Goal: Check status: Check status

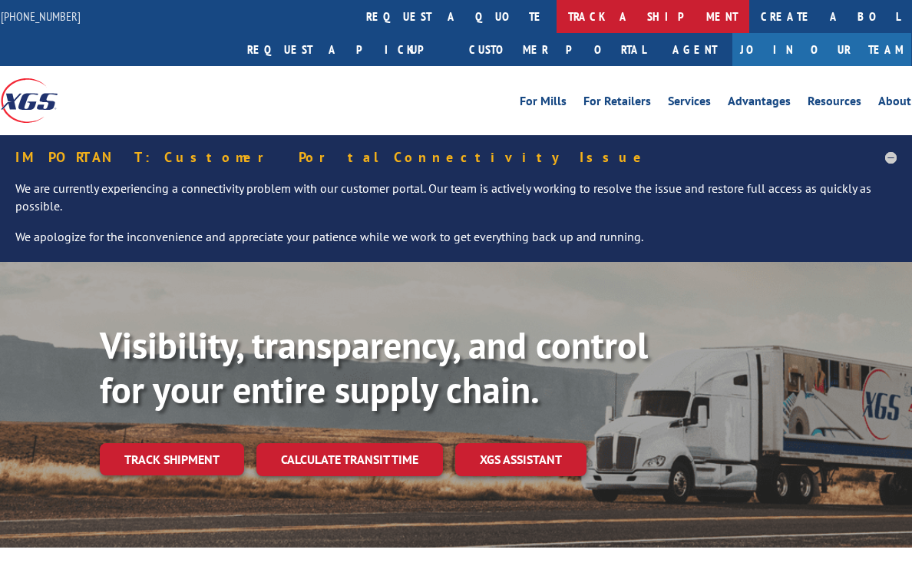
click at [557, 23] on link "track a shipment" at bounding box center [653, 16] width 193 height 33
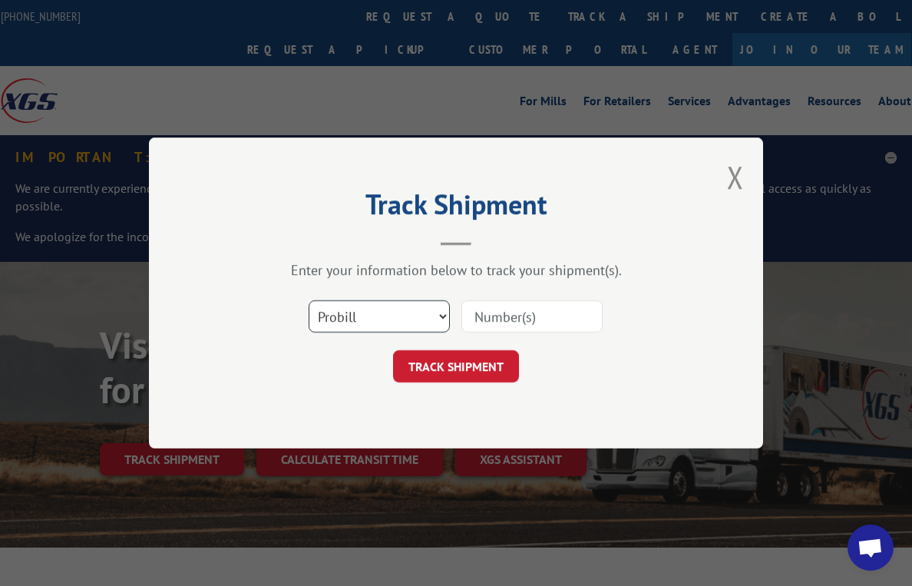
click at [339, 311] on select "Select category... Probill BOL PO" at bounding box center [379, 316] width 141 height 32
select select "bol"
click at [309, 300] on select "Select category... Probill BOL PO" at bounding box center [379, 316] width 141 height 32
click at [504, 311] on input at bounding box center [531, 316] width 141 height 32
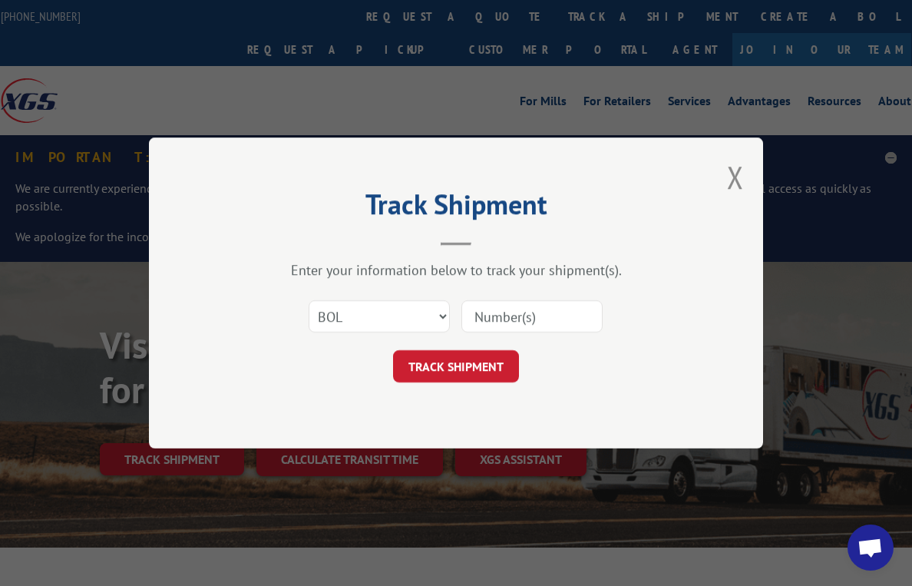
paste input "0500434"
type input "0500434"
click at [457, 361] on button "TRACK SHIPMENT" at bounding box center [456, 366] width 126 height 32
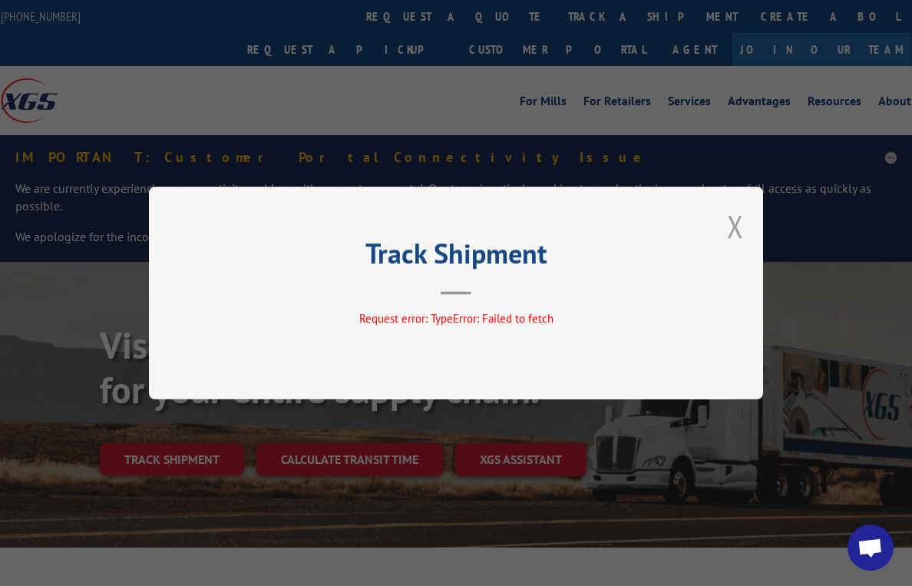
click at [731, 225] on button "Close modal" at bounding box center [735, 226] width 17 height 41
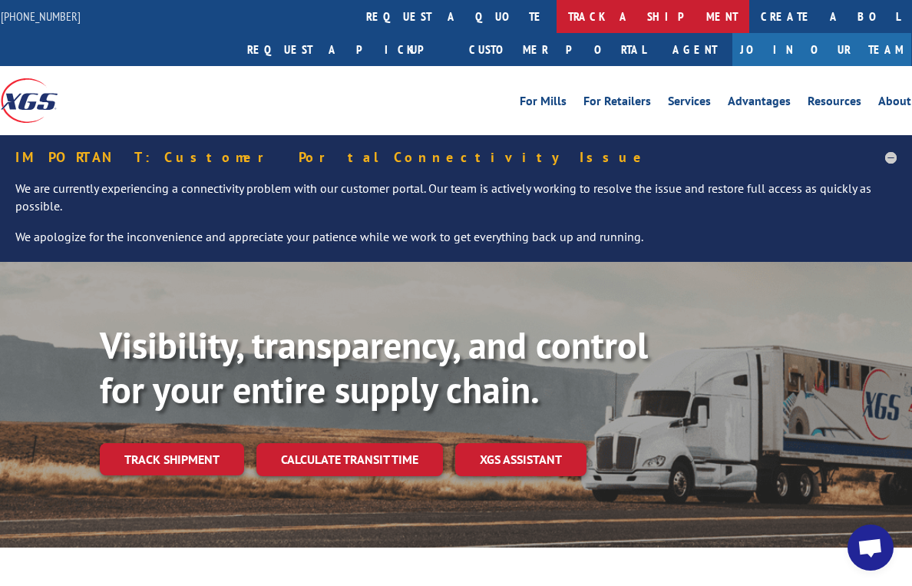
click at [557, 15] on link "track a shipment" at bounding box center [653, 16] width 193 height 33
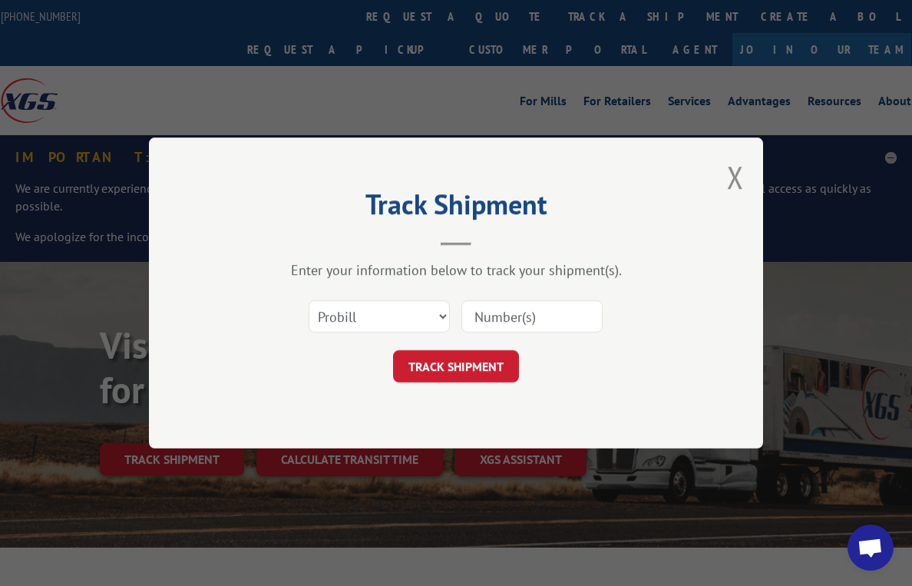
click at [523, 319] on input at bounding box center [531, 316] width 141 height 32
click at [349, 326] on select "Select category... Probill BOL PO" at bounding box center [379, 316] width 141 height 32
select select "bol"
click at [309, 300] on select "Select category... Probill BOL PO" at bounding box center [379, 316] width 141 height 32
click at [482, 316] on input at bounding box center [531, 316] width 141 height 32
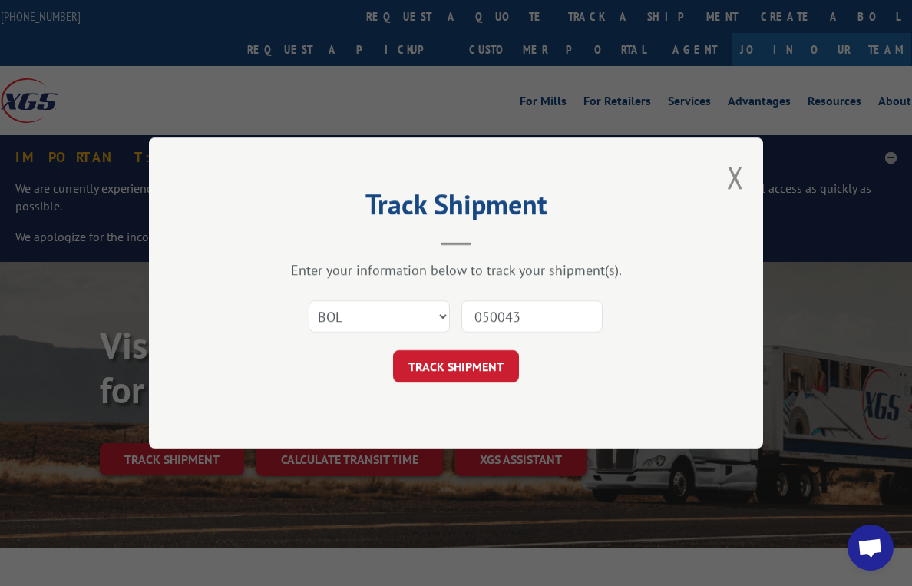
type input "0500434"
click button "TRACK SHIPMENT" at bounding box center [456, 366] width 126 height 32
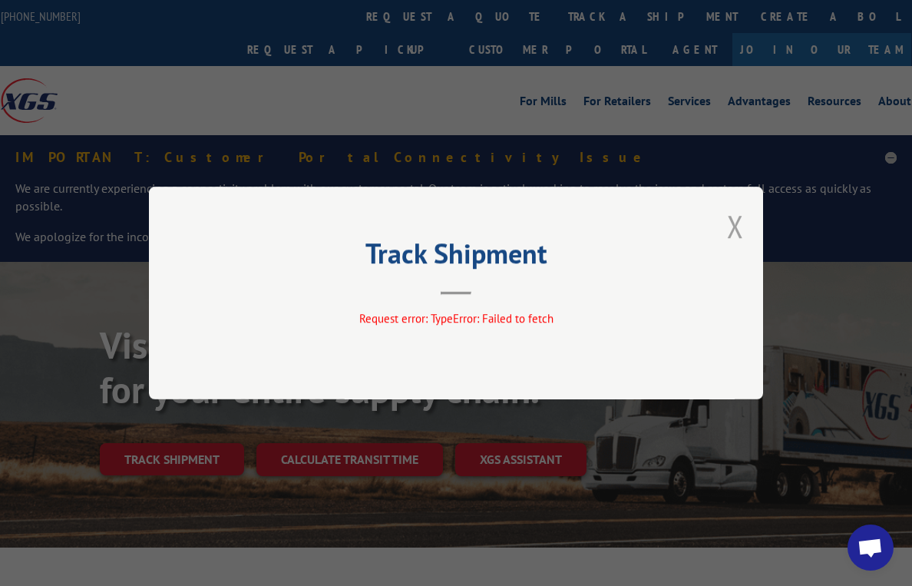
click at [738, 217] on button "Close modal" at bounding box center [735, 226] width 17 height 41
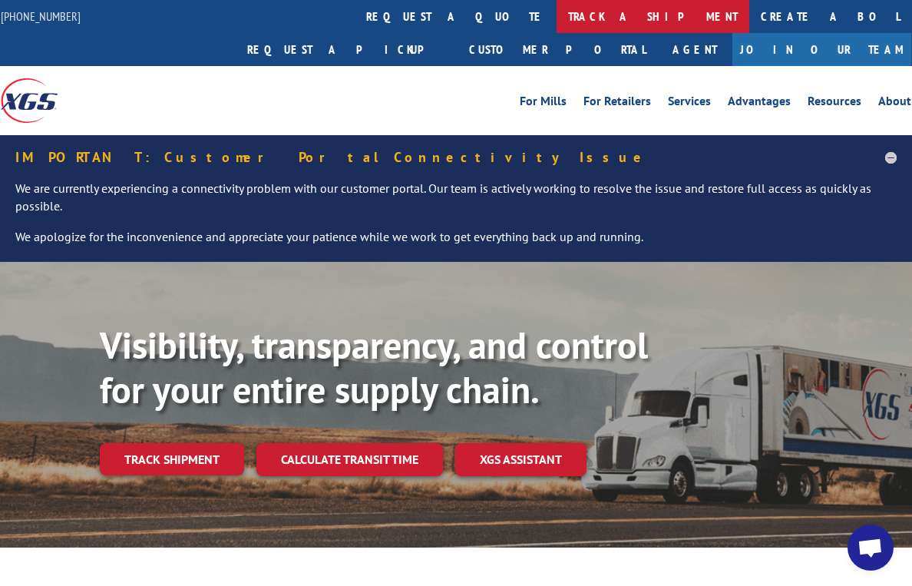
click at [557, 15] on link "track a shipment" at bounding box center [653, 16] width 193 height 33
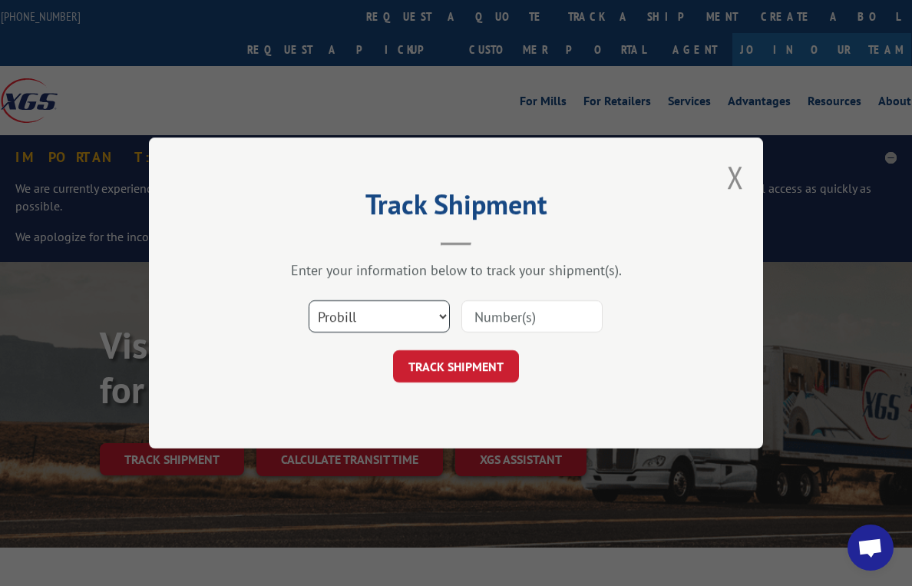
click at [359, 313] on select "Select category... Probill BOL PO" at bounding box center [379, 316] width 141 height 32
select select "bol"
click at [309, 300] on select "Select category... Probill BOL PO" at bounding box center [379, 316] width 141 height 32
click at [504, 322] on input at bounding box center [531, 316] width 141 height 32
type input "0499201"
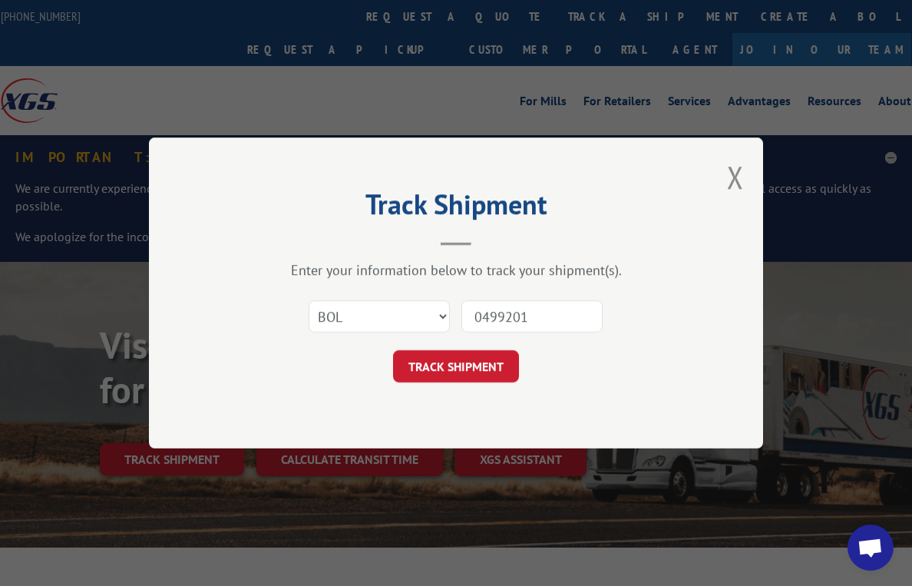
click button "TRACK SHIPMENT" at bounding box center [456, 366] width 126 height 32
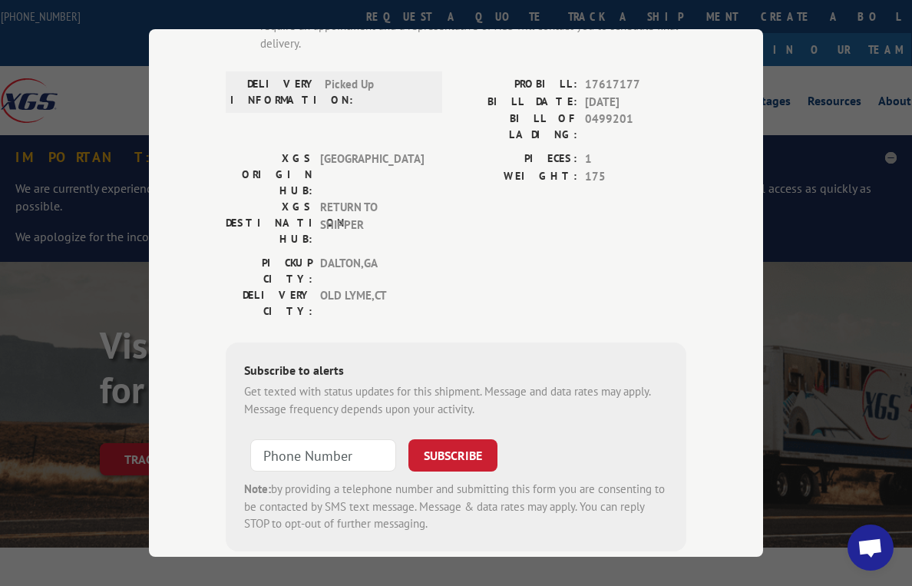
scroll to position [0, 0]
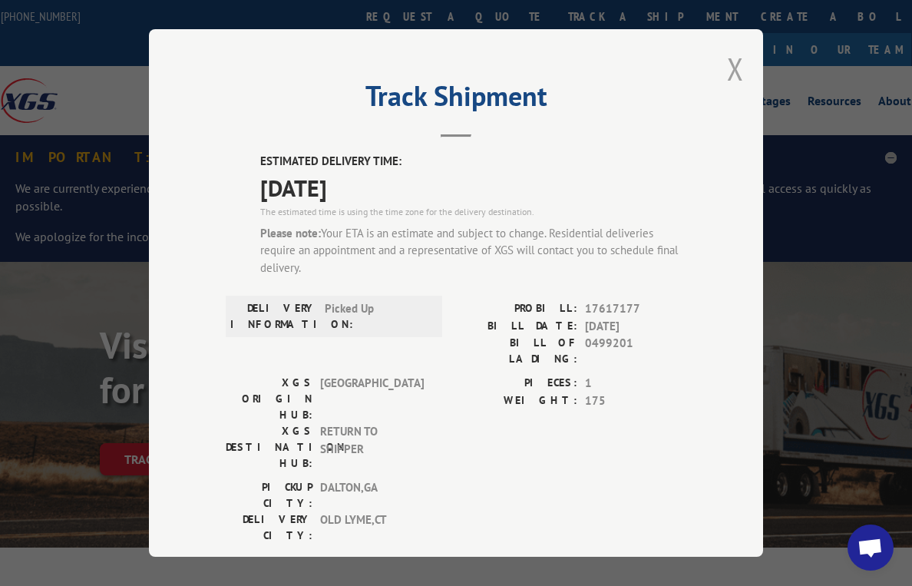
click at [733, 60] on button "Close modal" at bounding box center [735, 68] width 17 height 41
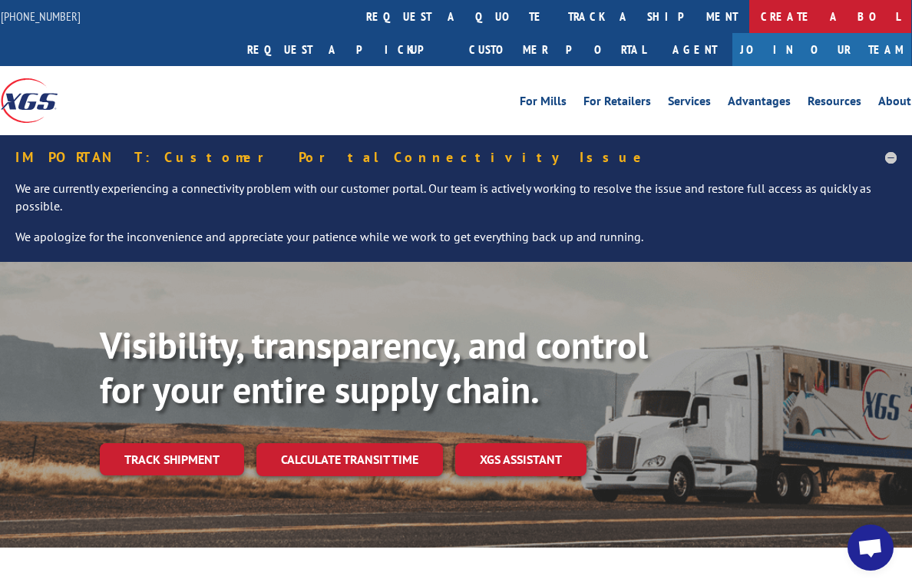
click at [749, 12] on link "Create a BOL" at bounding box center [830, 16] width 162 height 33
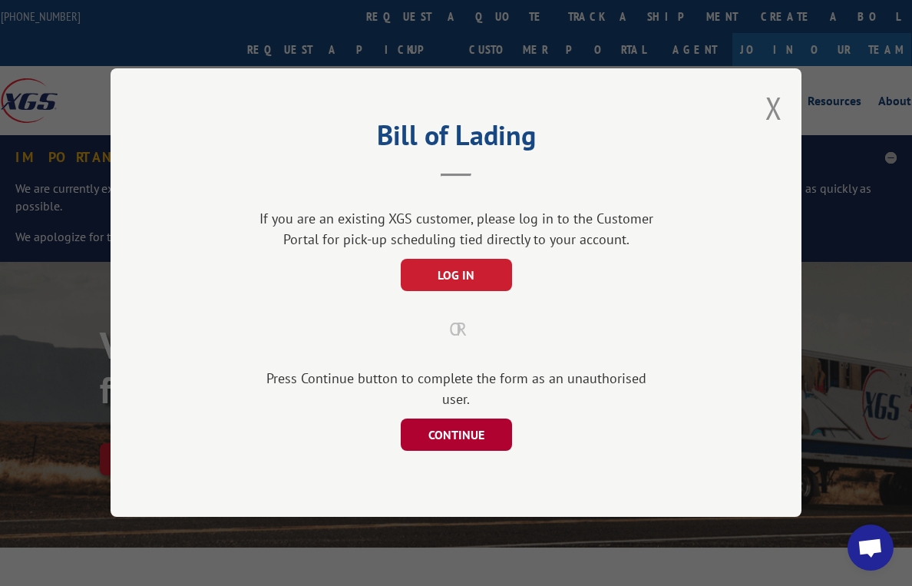
click at [451, 419] on button "CONTINUE" at bounding box center [456, 435] width 111 height 32
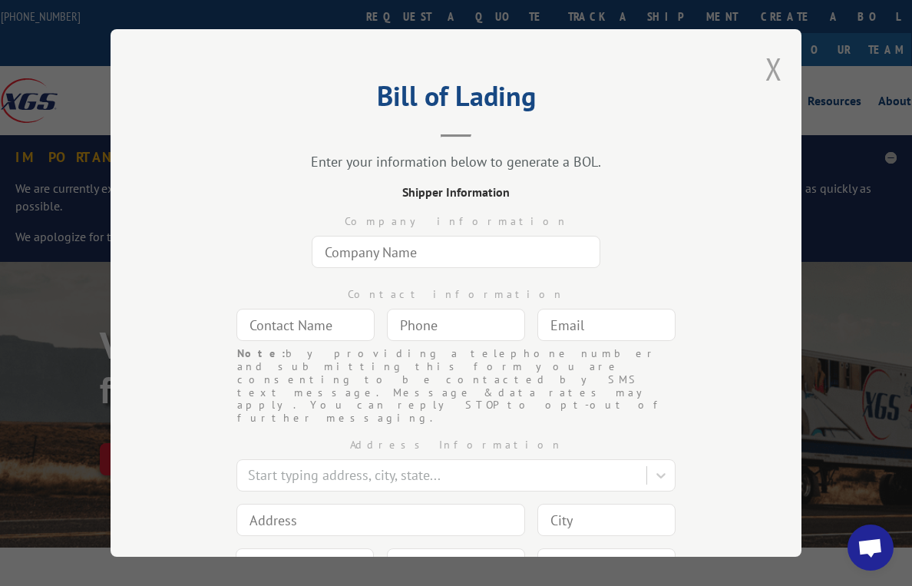
click at [766, 62] on button "Close modal" at bounding box center [773, 68] width 17 height 41
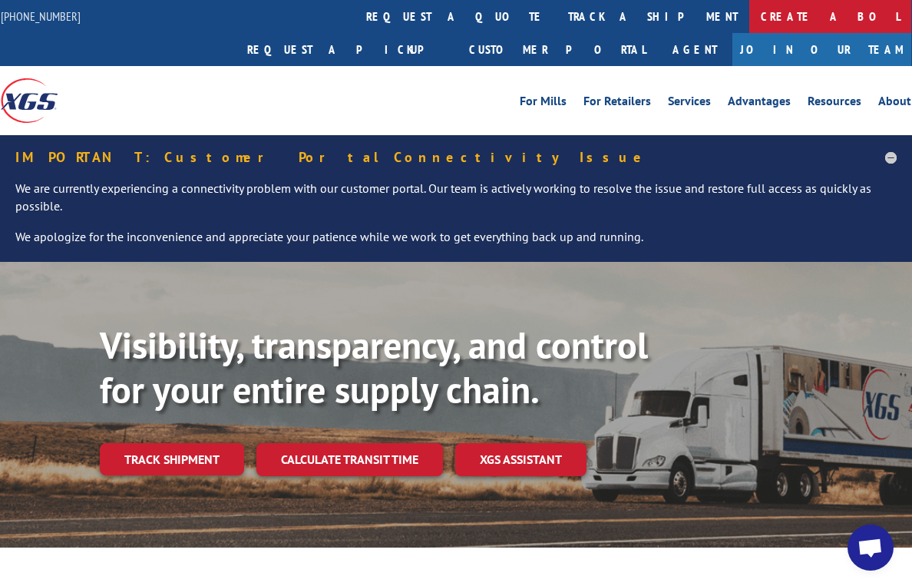
click at [749, 11] on link "Create a BOL" at bounding box center [830, 16] width 162 height 33
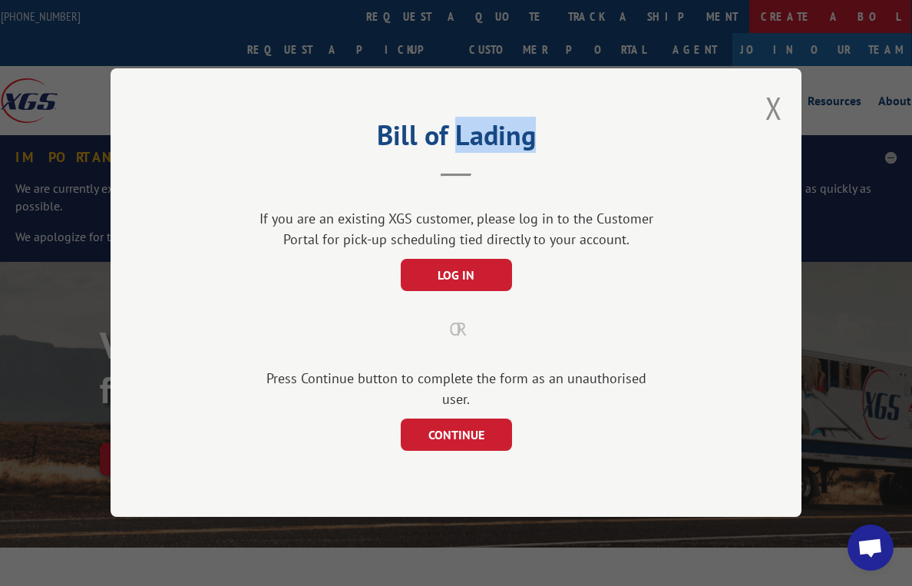
click at [506, 11] on div "Bill of Lading If you are an existing XGS customer, please log in to the Custom…" at bounding box center [456, 293] width 912 height 586
click at [776, 117] on button "Close modal" at bounding box center [773, 108] width 17 height 41
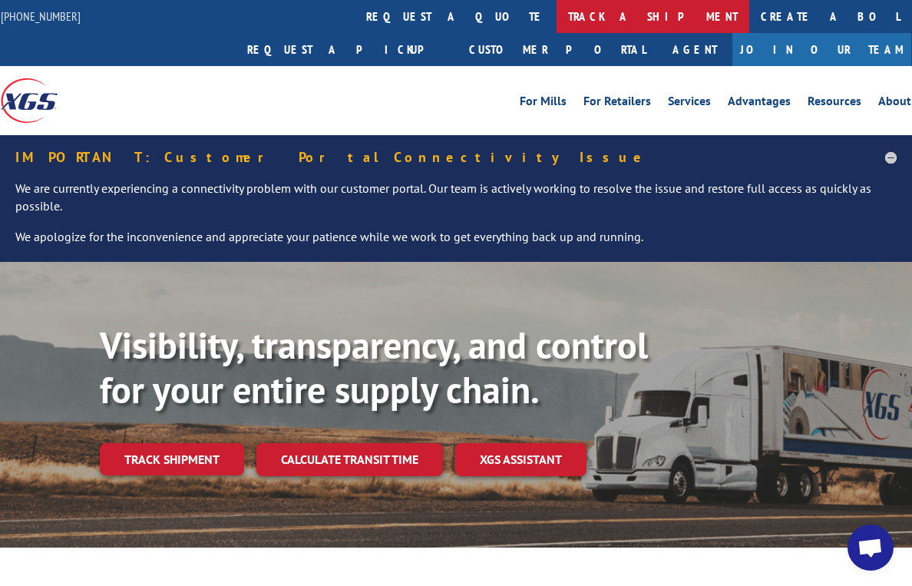
click at [557, 15] on link "track a shipment" at bounding box center [653, 16] width 193 height 33
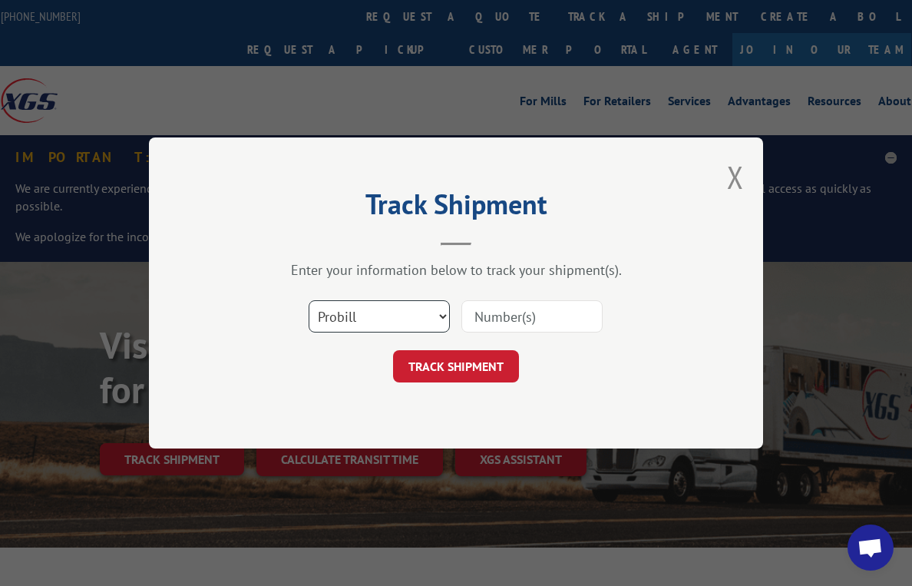
click at [415, 320] on select "Select category... Probill BOL PO" at bounding box center [379, 316] width 141 height 32
select select "bol"
click at [309, 300] on select "Select category... Probill BOL PO" at bounding box center [379, 316] width 141 height 32
click at [501, 321] on input at bounding box center [531, 316] width 141 height 32
paste input "0500221"
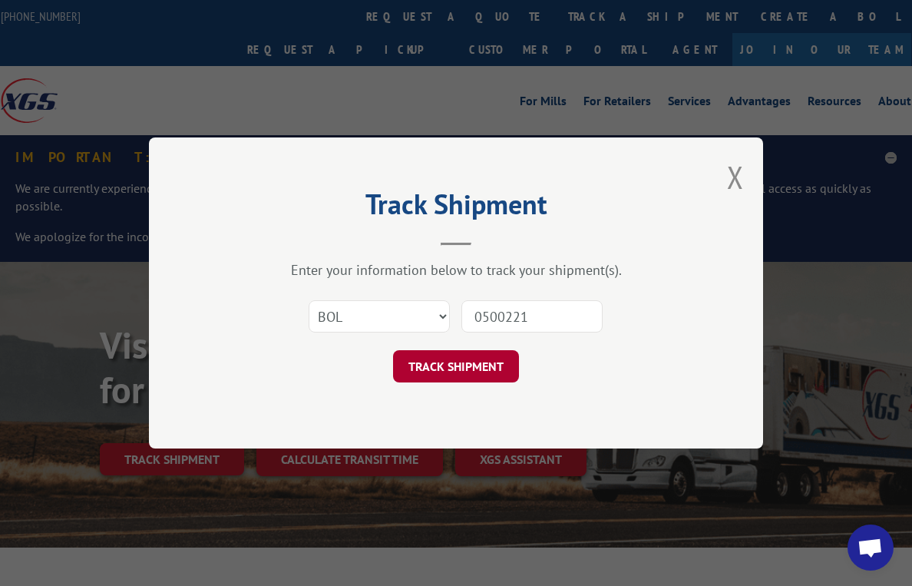
type input "0500221"
click at [468, 362] on button "TRACK SHIPMENT" at bounding box center [456, 366] width 126 height 32
